Goal: Information Seeking & Learning: Learn about a topic

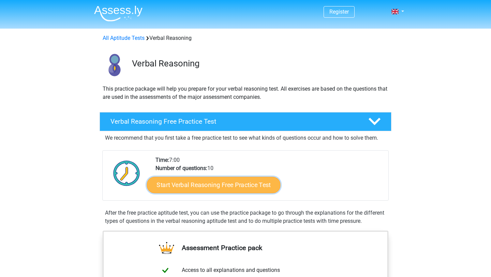
click at [230, 190] on link "Start Verbal Reasoning Free Practice Test" at bounding box center [214, 185] width 134 height 16
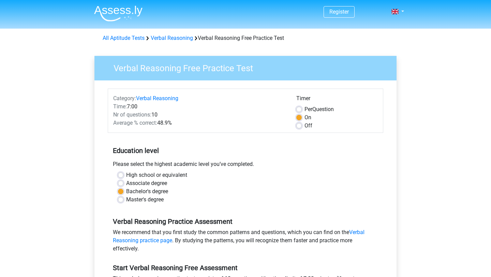
scroll to position [245, 0]
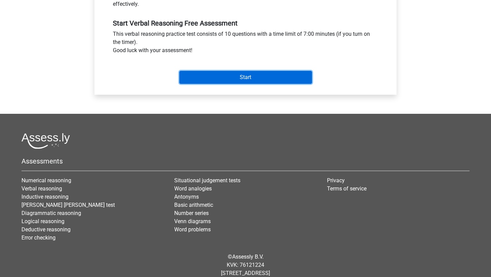
click at [247, 80] on input "Start" at bounding box center [245, 77] width 133 height 13
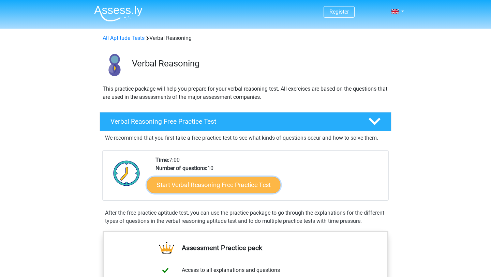
click at [180, 190] on link "Start Verbal Reasoning Free Practice Test" at bounding box center [214, 185] width 134 height 16
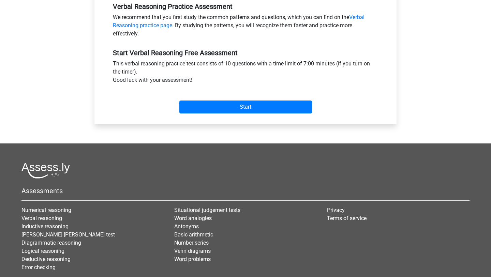
scroll to position [239, 0]
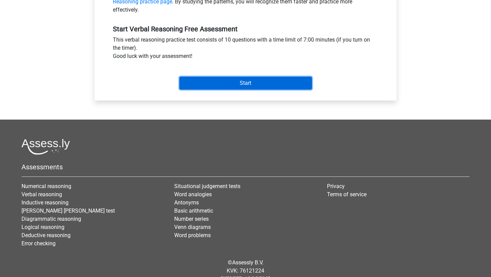
click at [266, 86] on input "Start" at bounding box center [245, 83] width 133 height 13
